Goal: Task Accomplishment & Management: Use online tool/utility

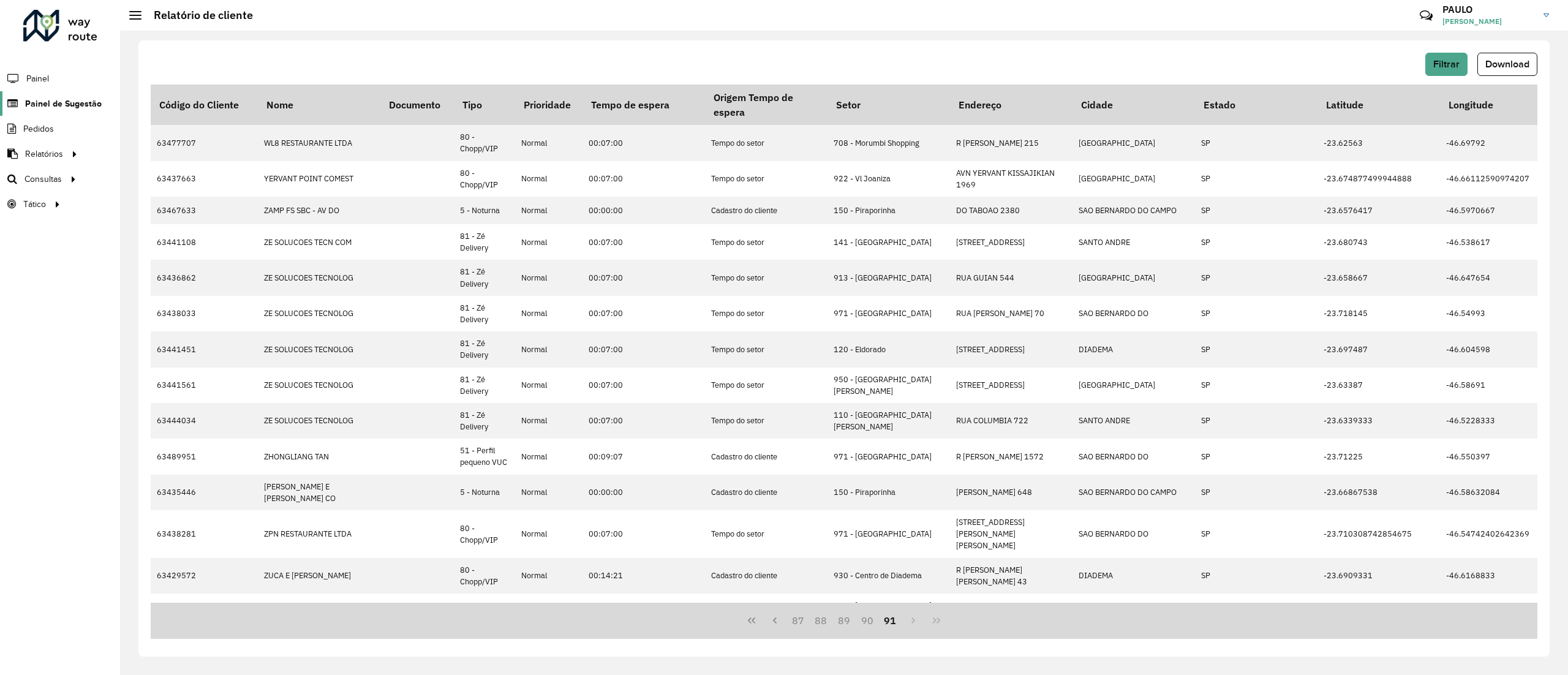
click at [61, 98] on span "Painel de Sugestão" at bounding box center [63, 104] width 77 height 13
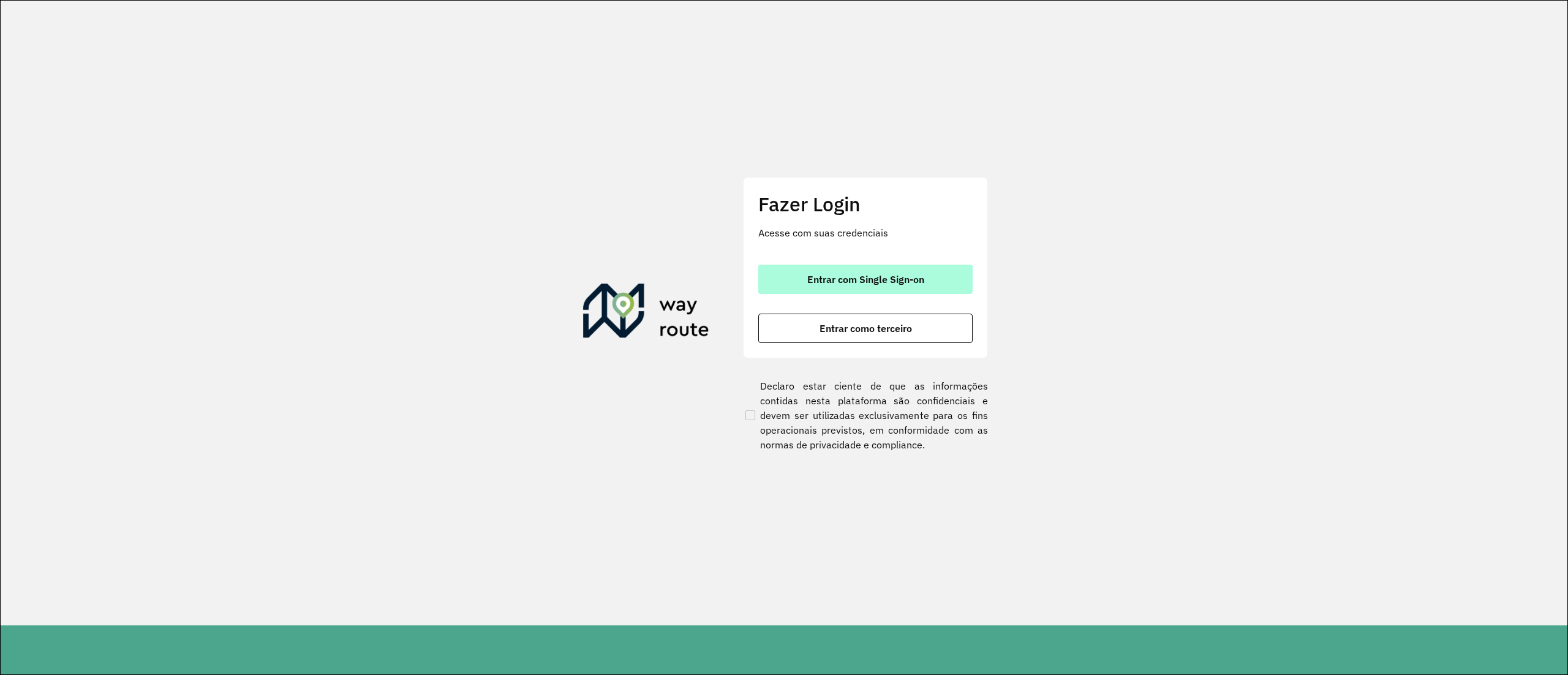
click at [844, 281] on span "Entrar com Single Sign-on" at bounding box center [866, 279] width 117 height 10
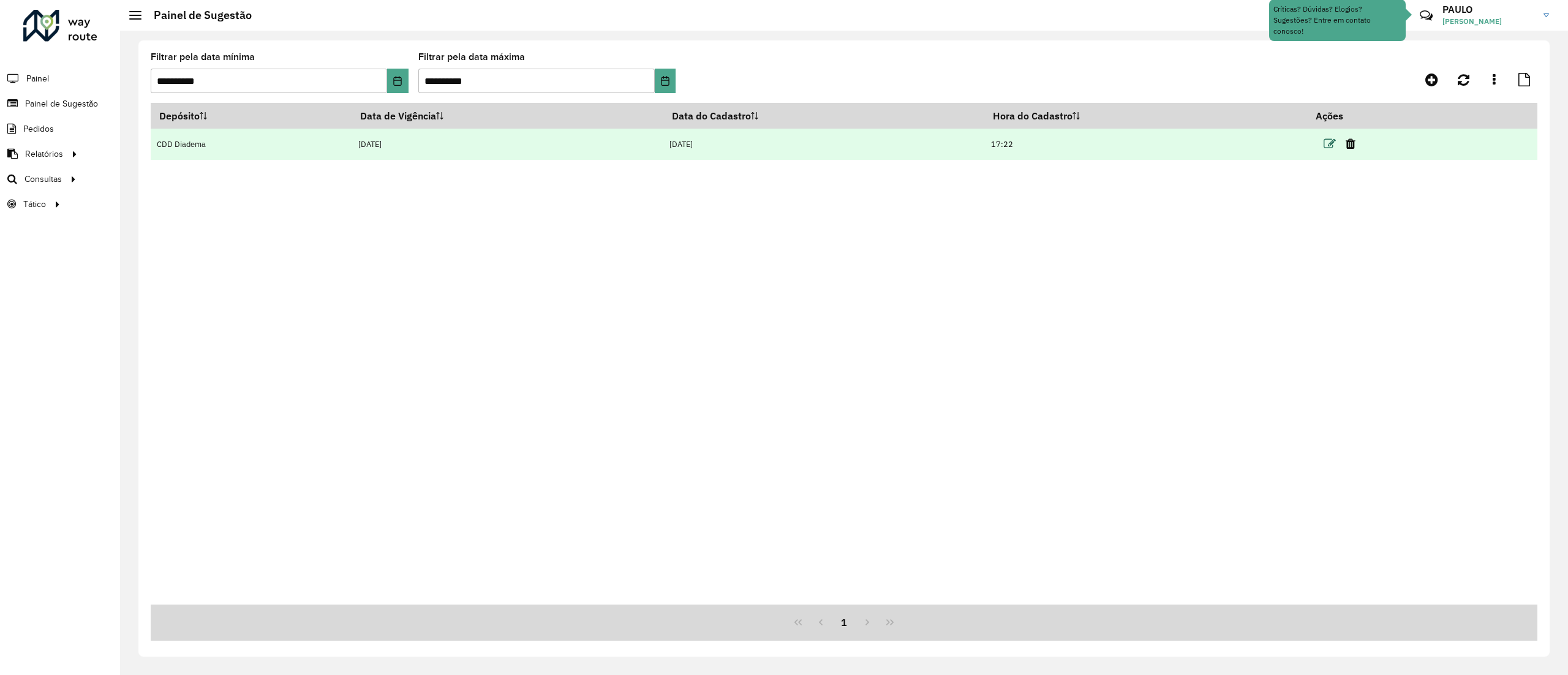
click at [1329, 147] on icon at bounding box center [1330, 144] width 12 height 12
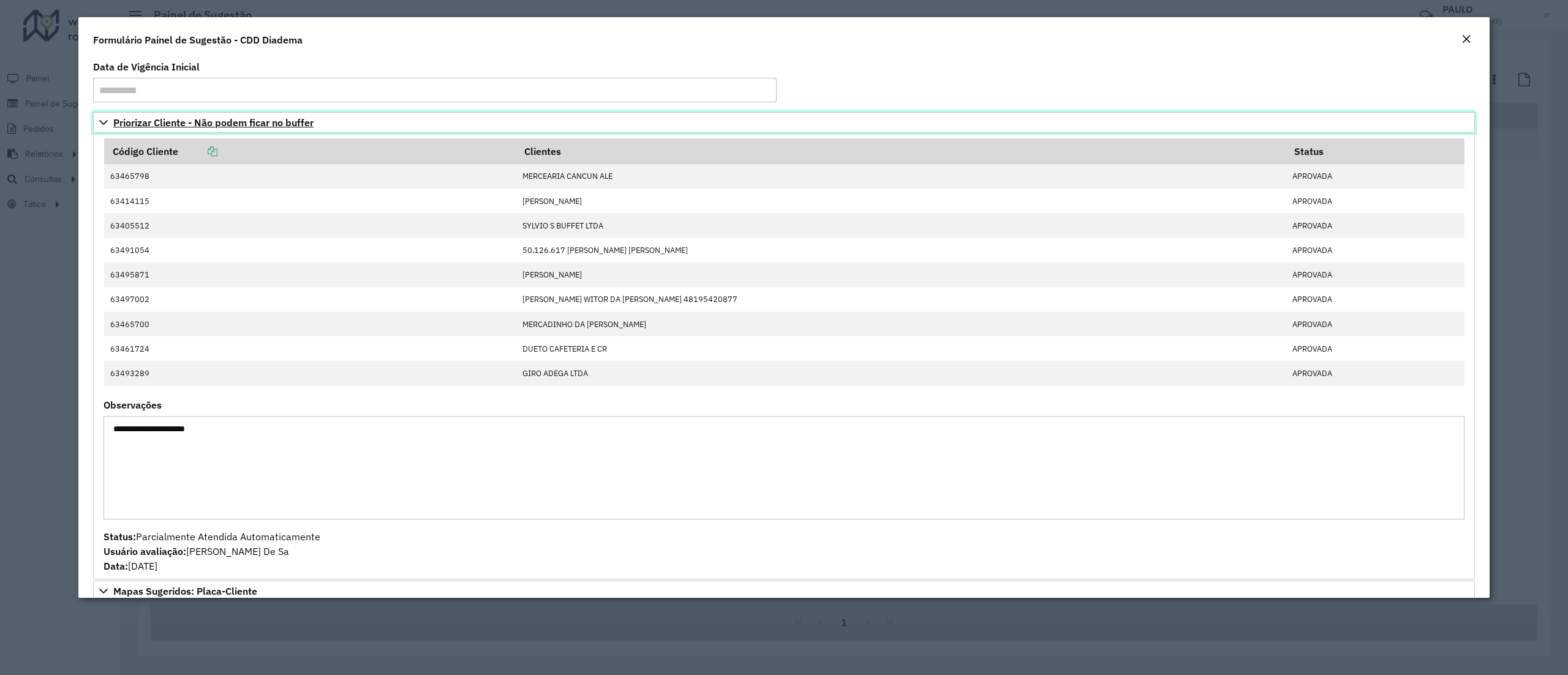
click at [96, 120] on link "Priorizar Cliente - Não podem ficar no buffer" at bounding box center [784, 123] width 1381 height 21
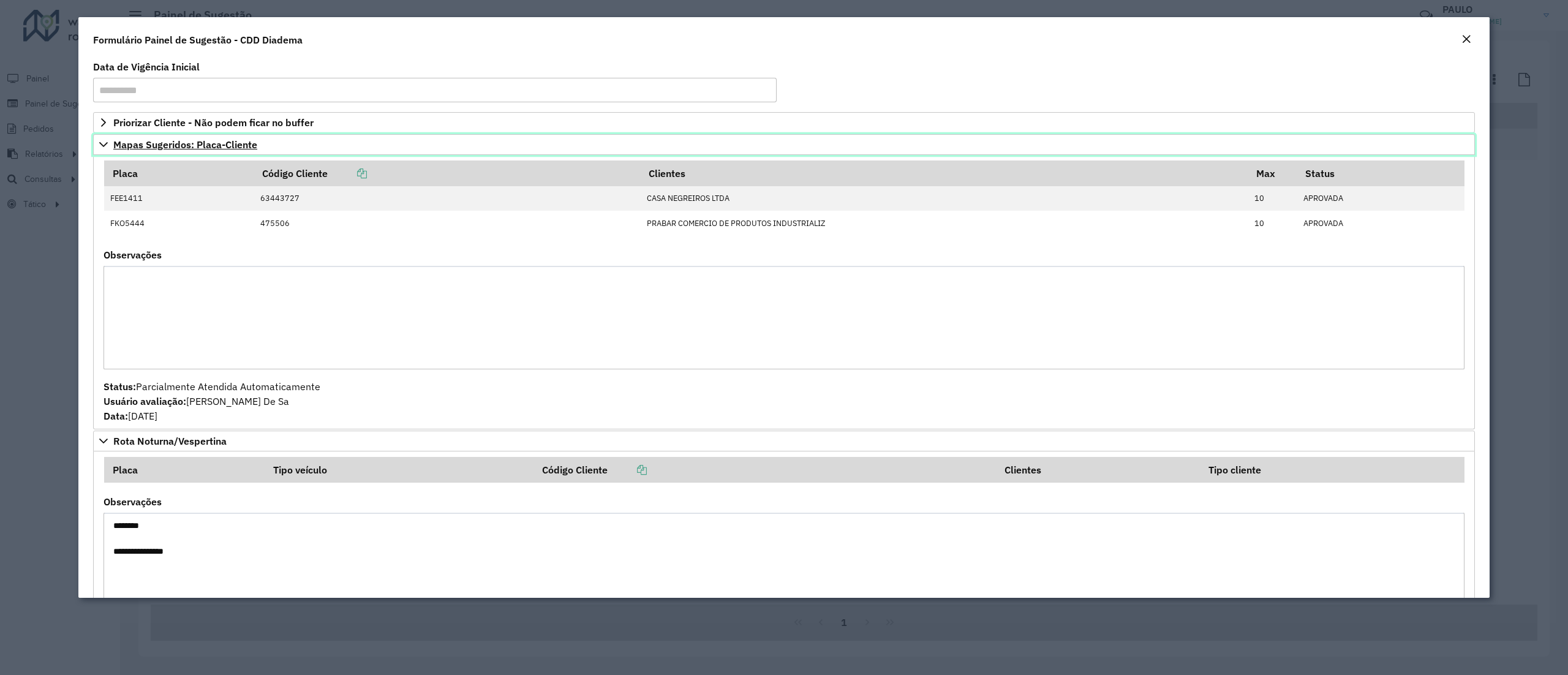
click at [106, 146] on icon at bounding box center [104, 144] width 10 height 10
